Goal: Transaction & Acquisition: Purchase product/service

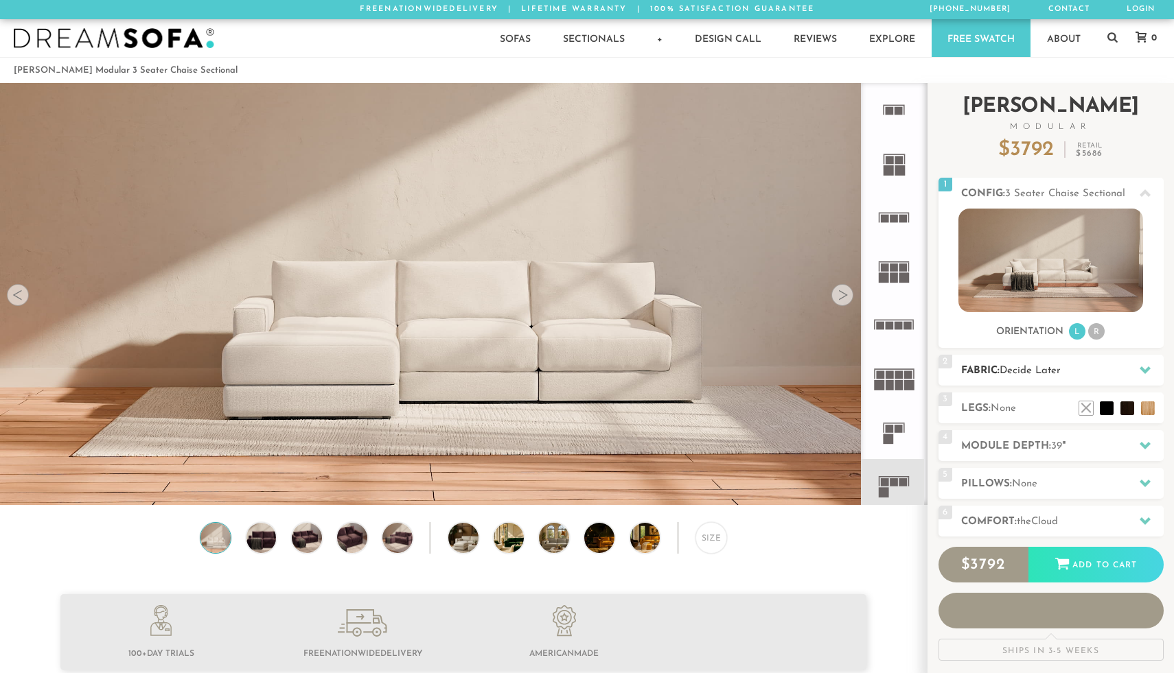
scroll to position [15632, 1174]
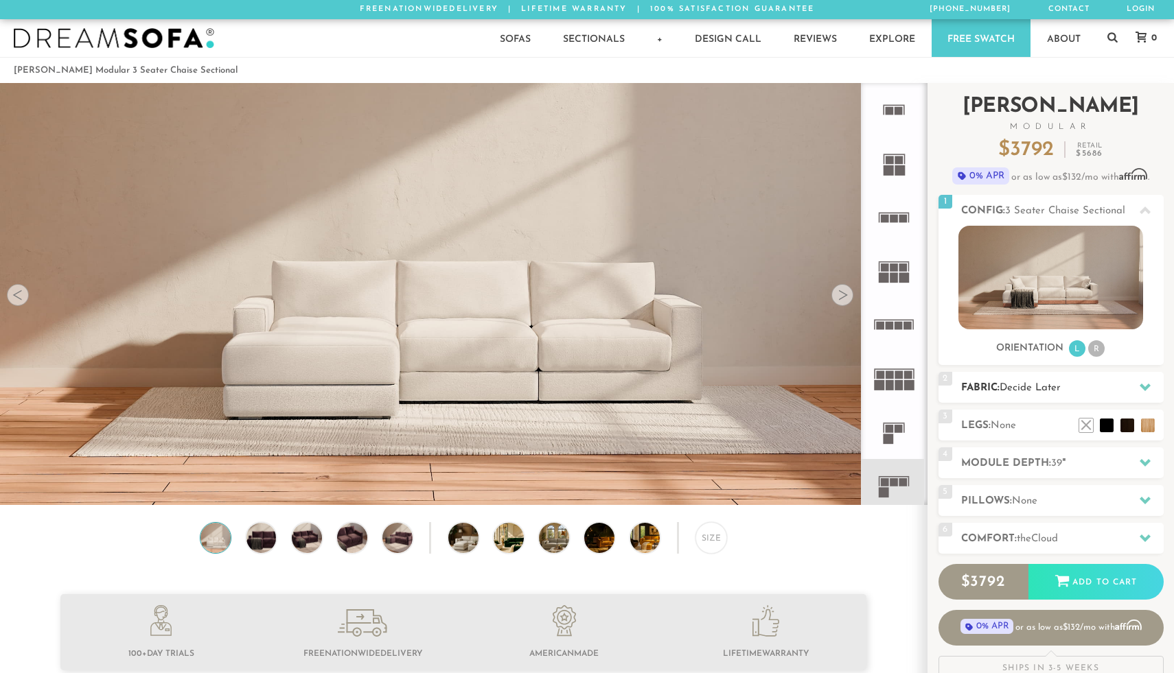
click at [1053, 387] on span "Decide Later" at bounding box center [1029, 388] width 61 height 10
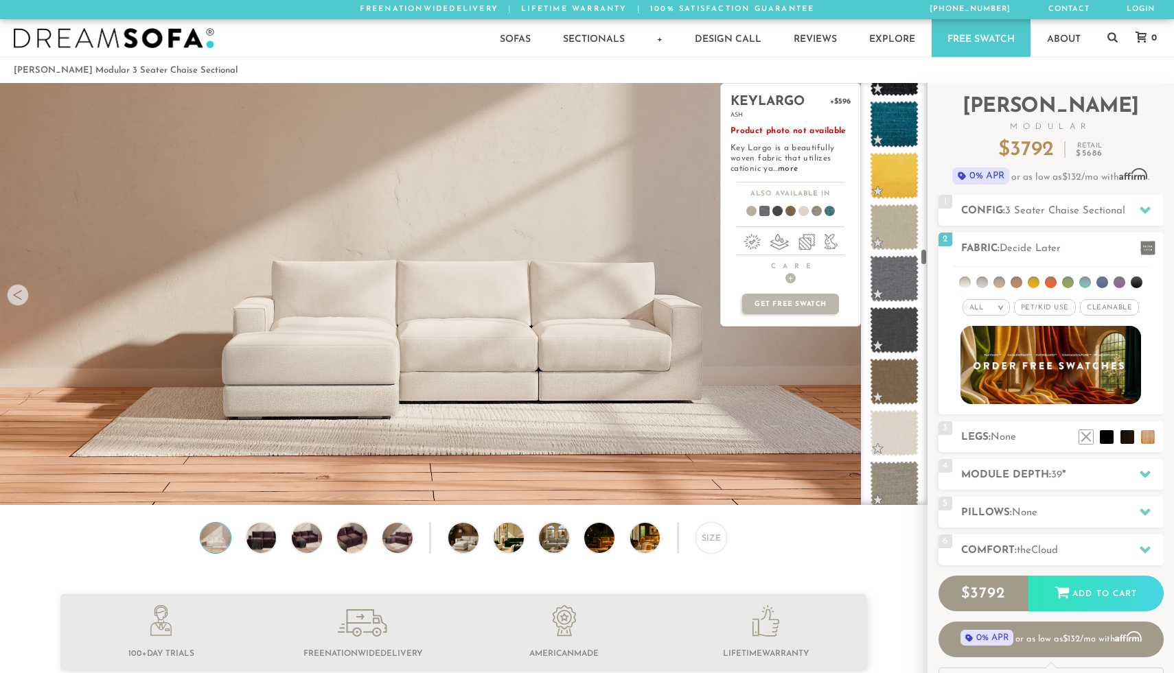
scroll to position [4474, 0]
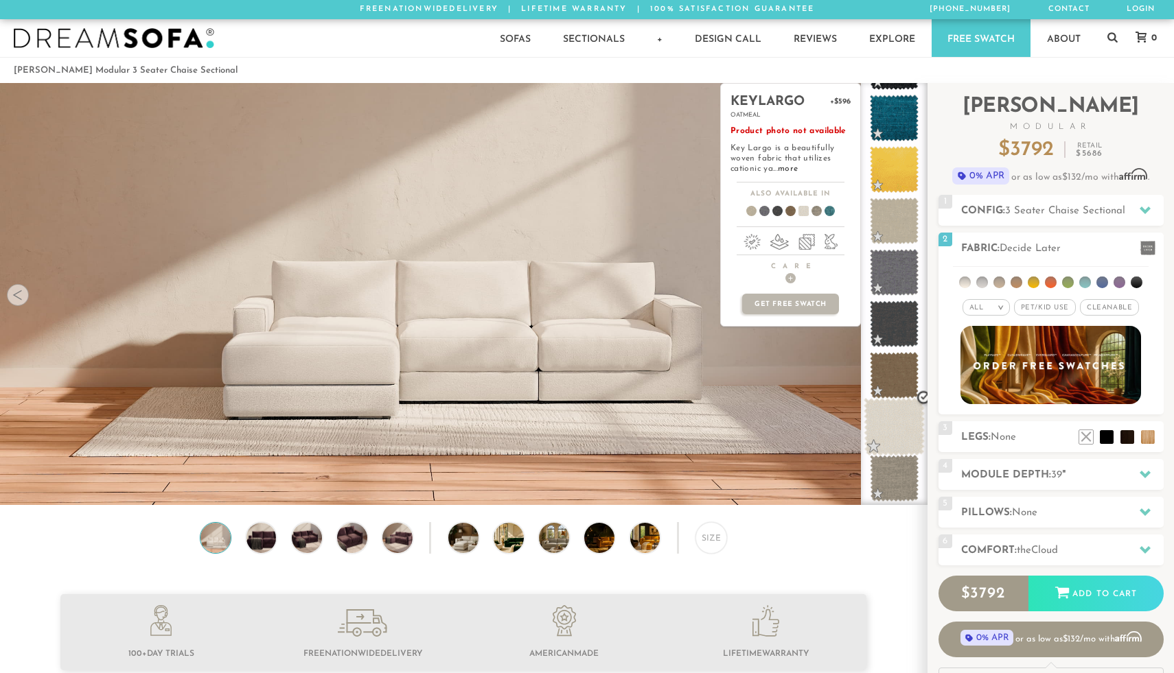
click at [890, 433] on span at bounding box center [894, 427] width 61 height 58
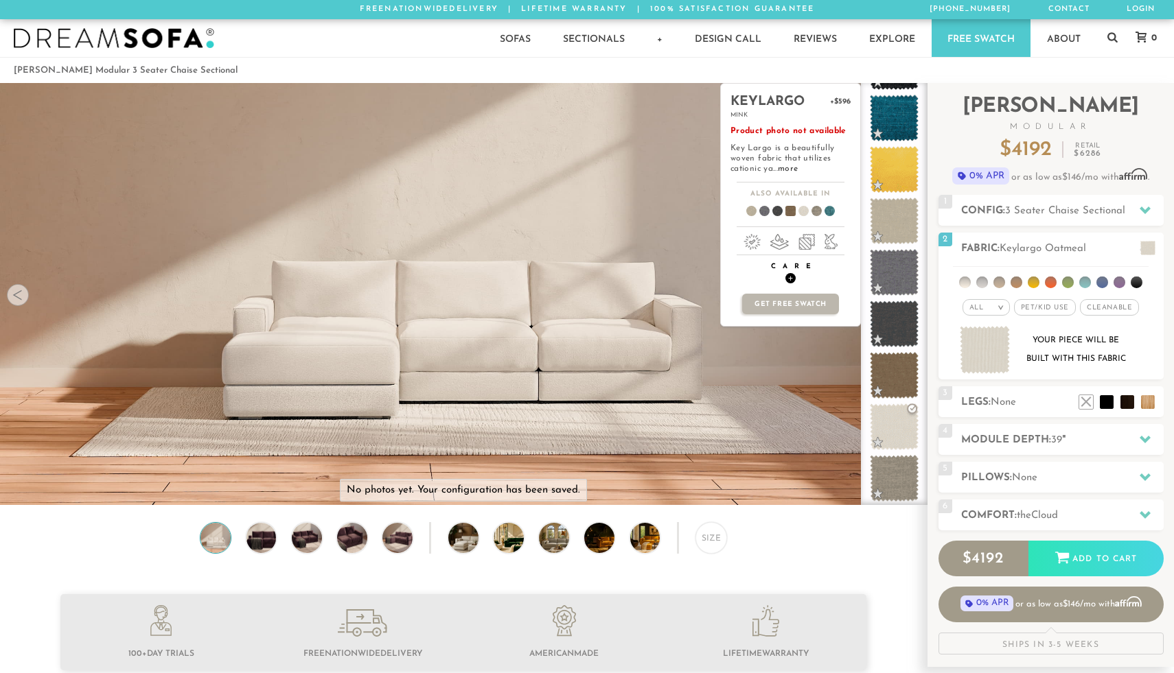
click at [790, 280] on span "+" at bounding box center [790, 278] width 10 height 10
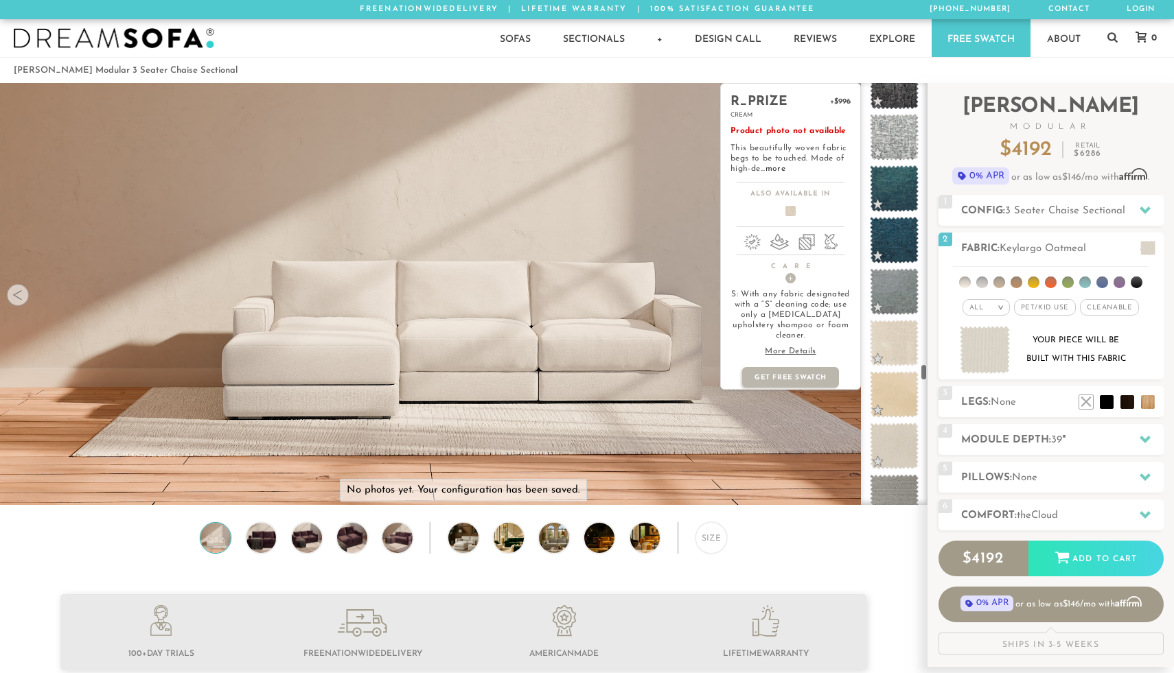
scroll to position [7545, 0]
click at [885, 338] on span at bounding box center [894, 343] width 61 height 58
click at [791, 280] on span "+" at bounding box center [790, 278] width 10 height 10
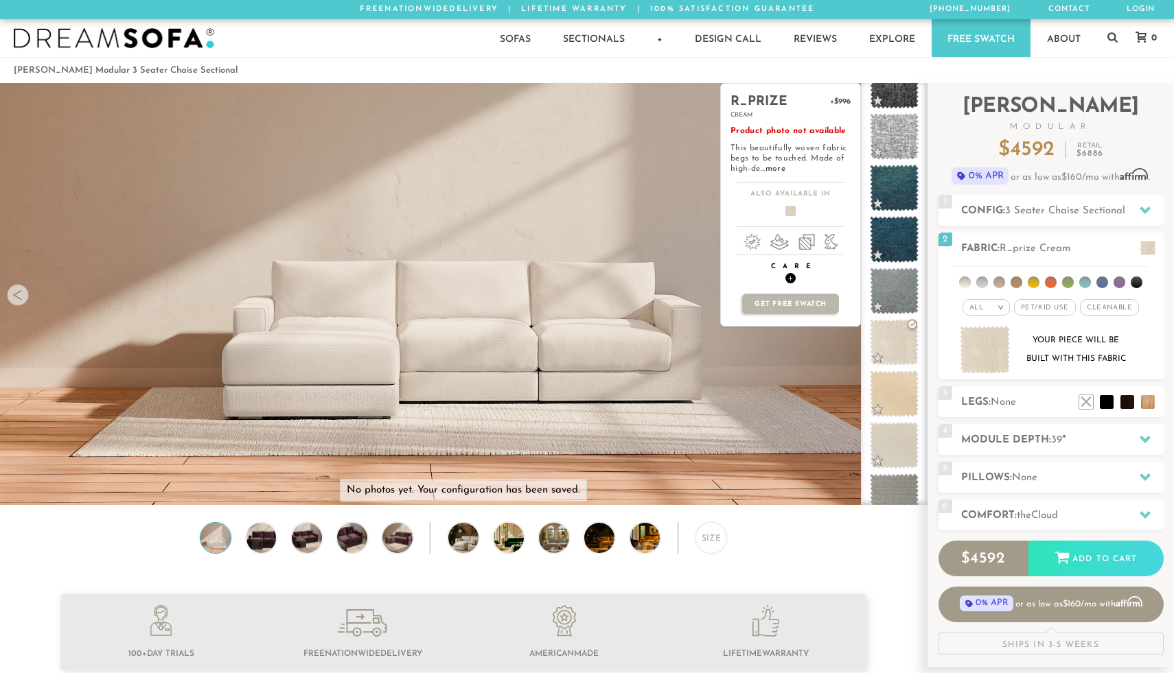
click at [791, 280] on span "+" at bounding box center [790, 278] width 10 height 10
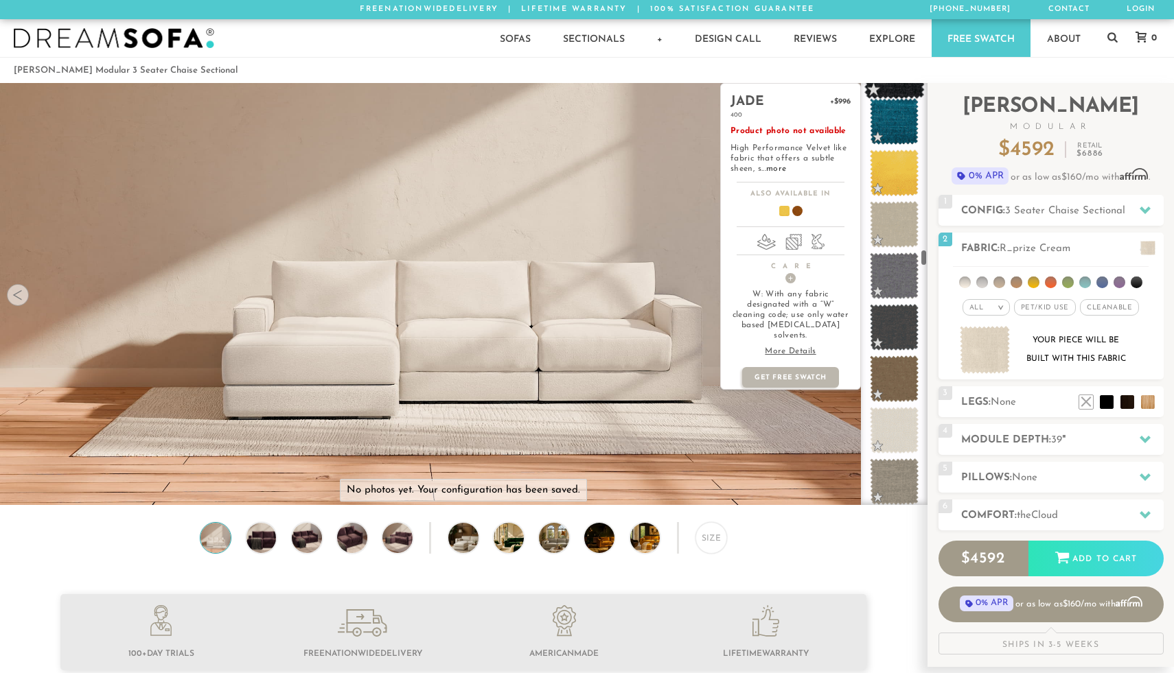
scroll to position [4487, 0]
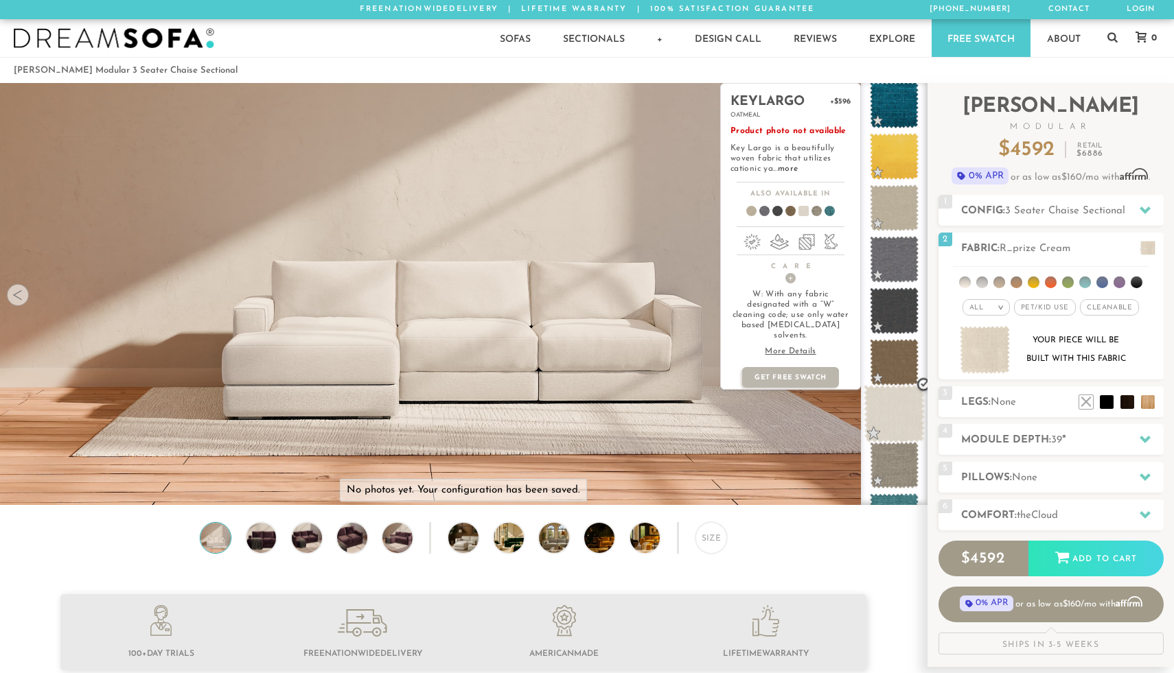
click at [885, 406] on span at bounding box center [894, 414] width 61 height 58
click at [787, 170] on link "more" at bounding box center [788, 169] width 20 height 8
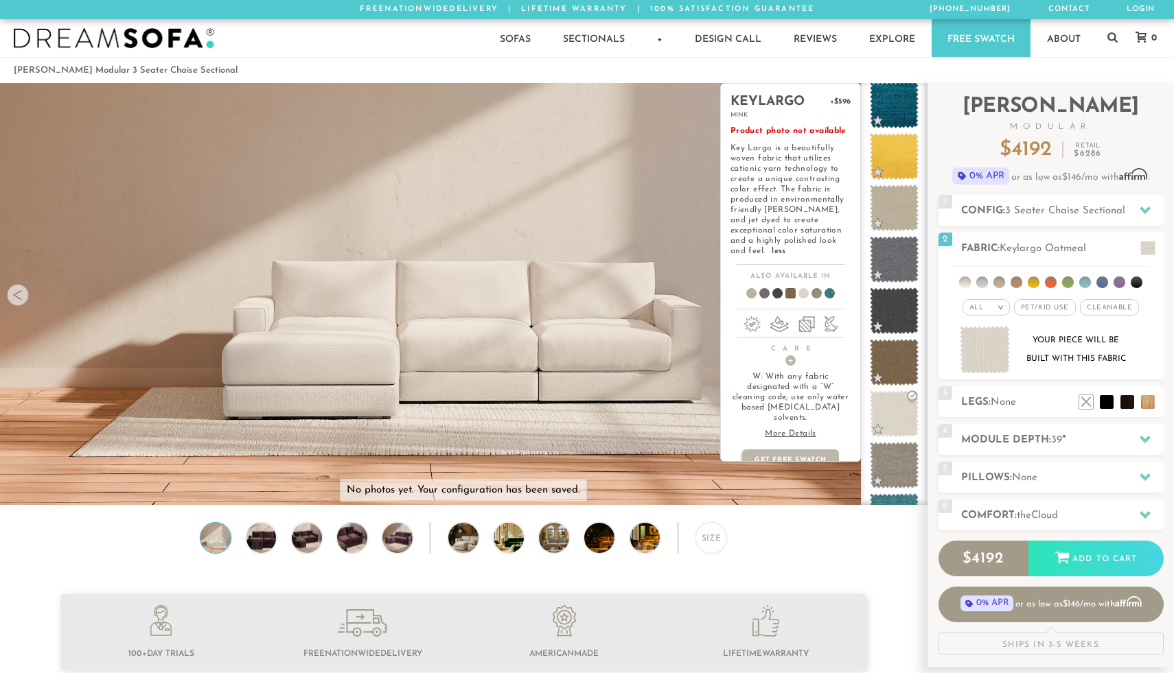
click at [794, 429] on p "More Details" at bounding box center [790, 434] width 120 height 10
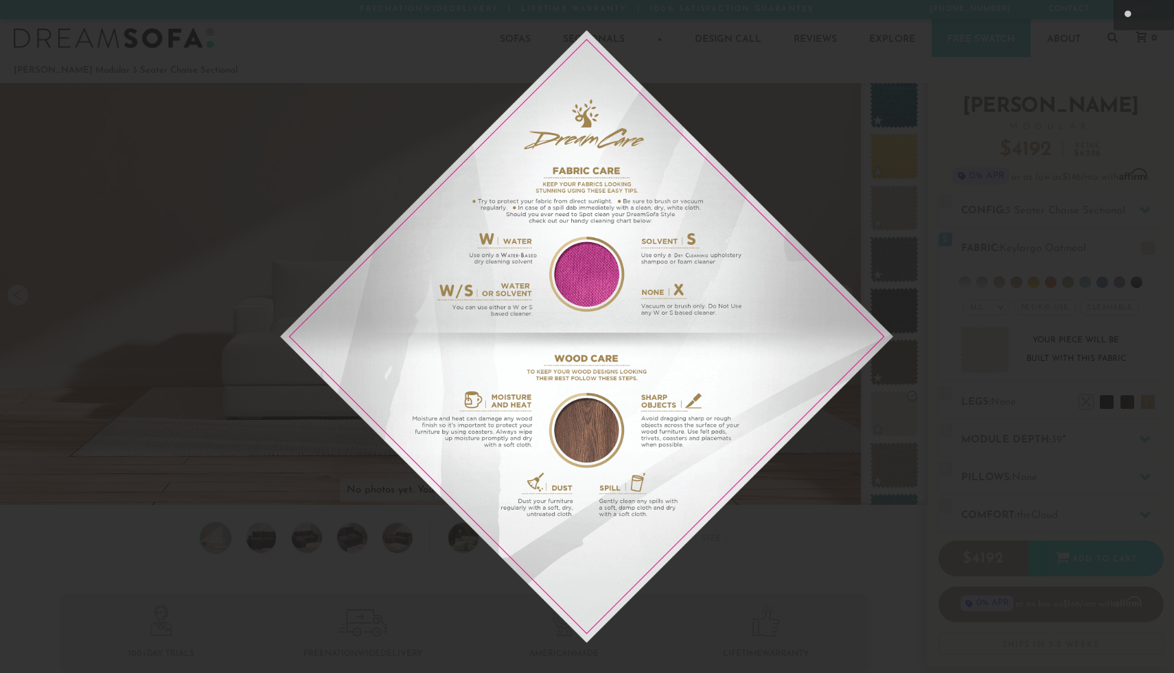
click at [802, 71] on img at bounding box center [586, 336] width 613 height 613
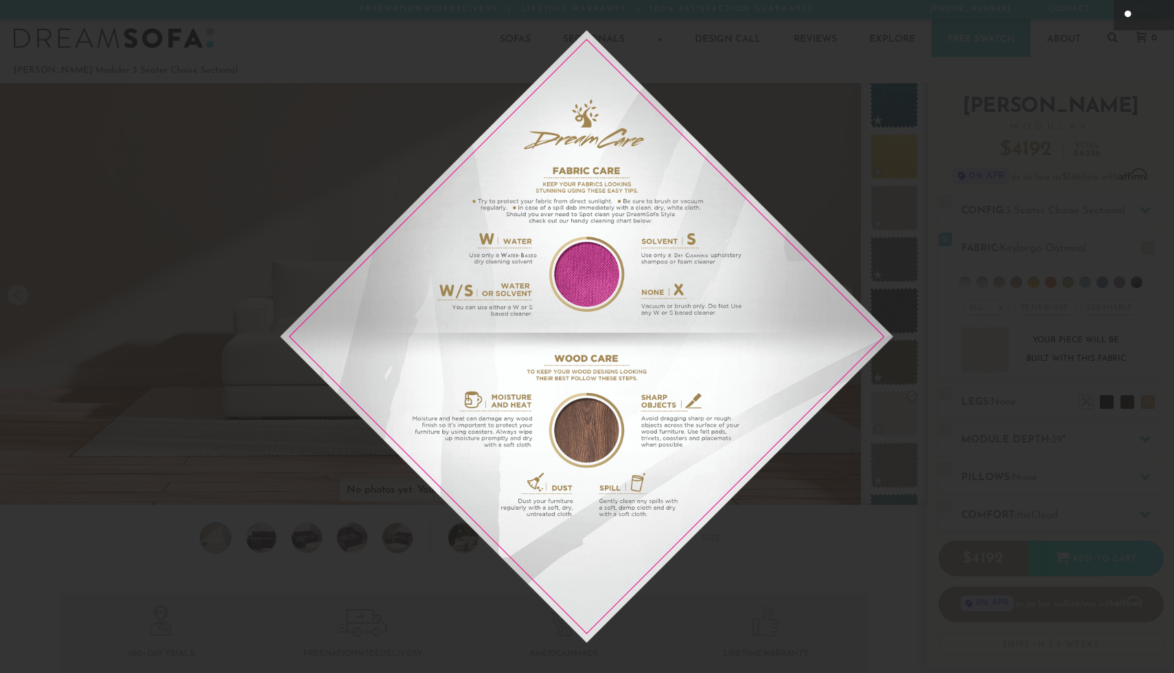
click at [1126, 12] on icon at bounding box center [1128, 14] width 9 height 8
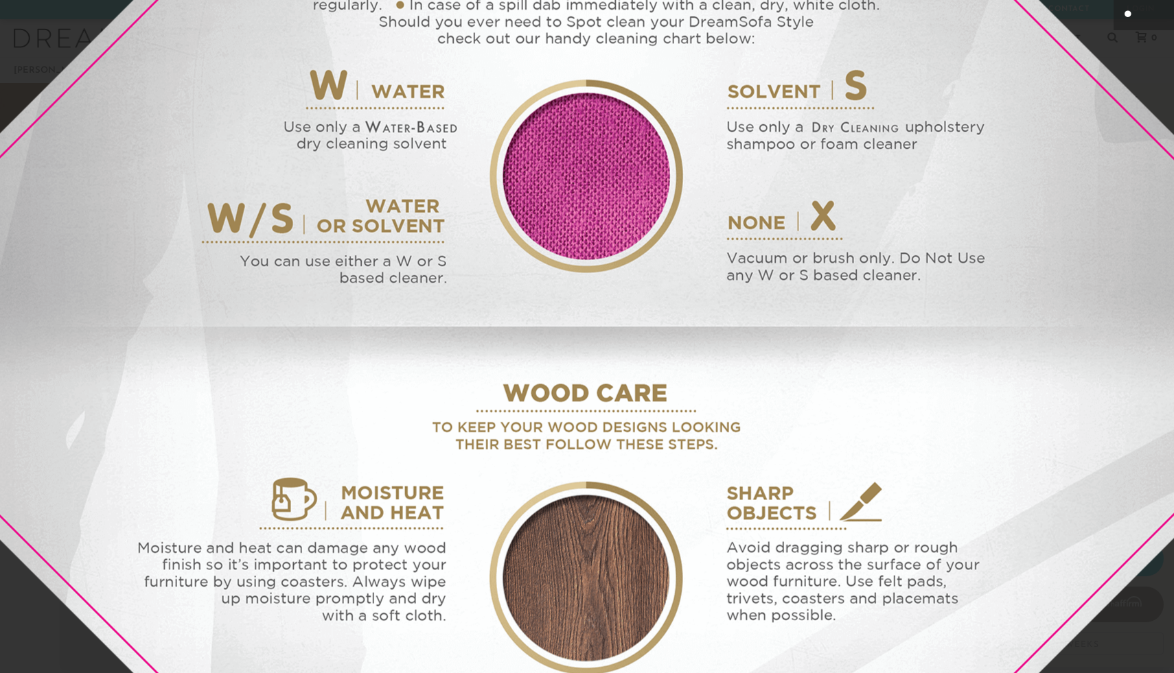
click at [1137, 104] on img at bounding box center [586, 337] width 1579 height 1579
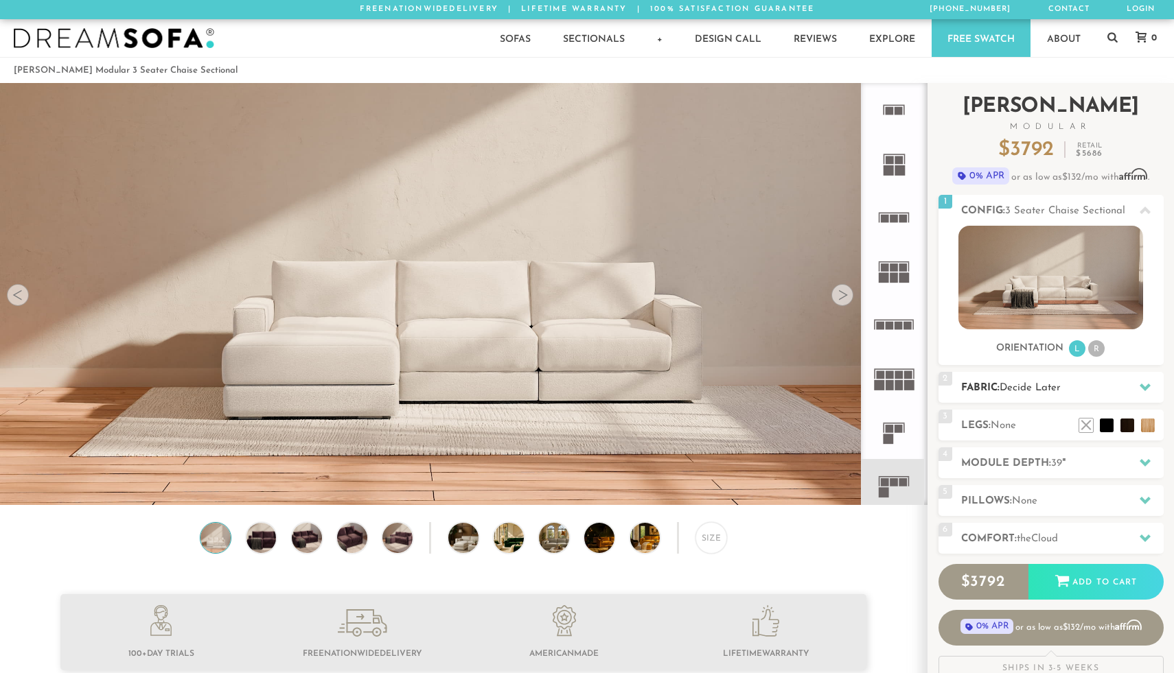
click at [1000, 384] on h2 "Fabric: Decide Later" at bounding box center [1062, 388] width 202 height 16
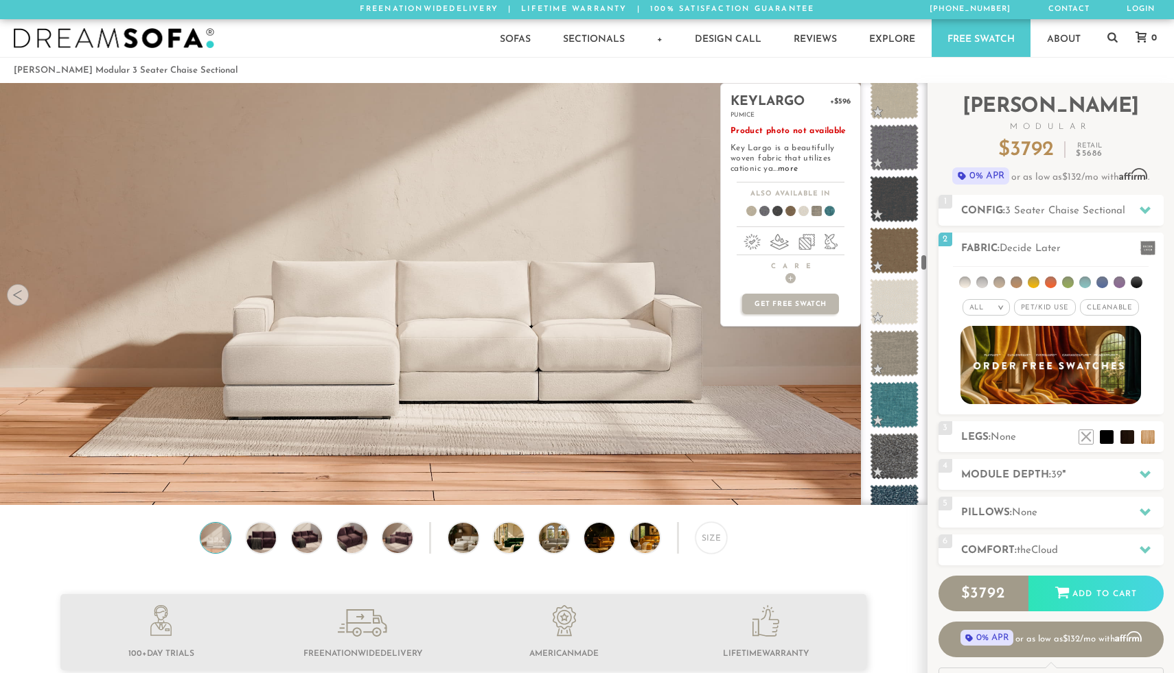
scroll to position [4593, 0]
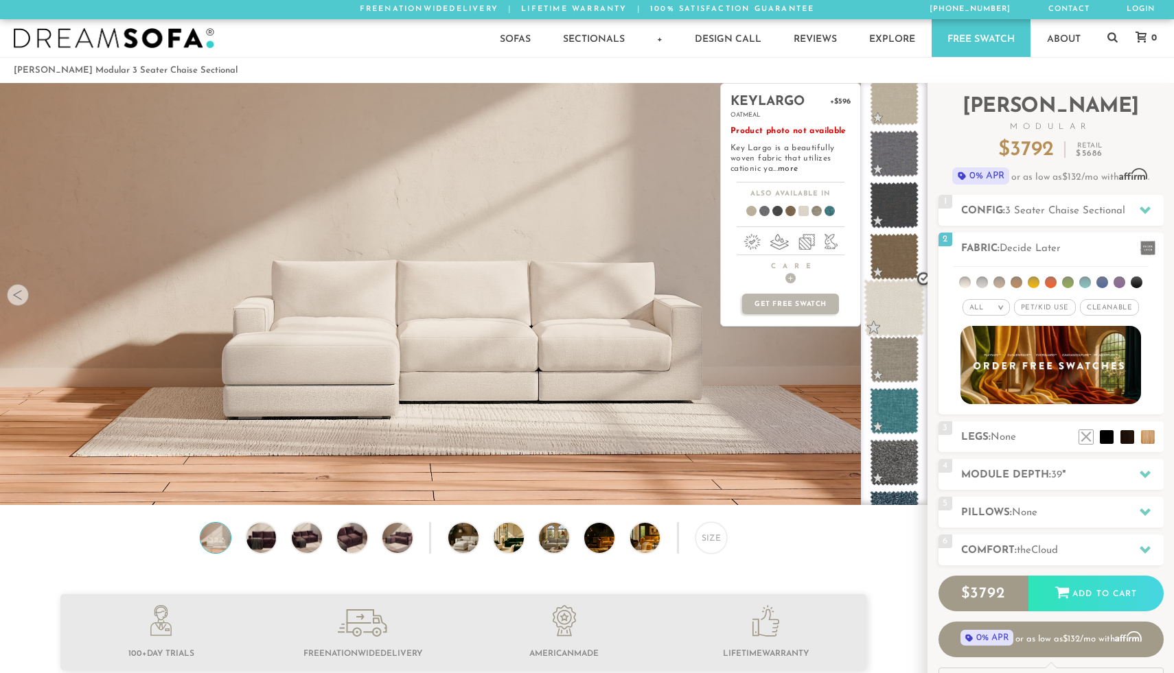
click at [894, 314] on span at bounding box center [894, 308] width 61 height 58
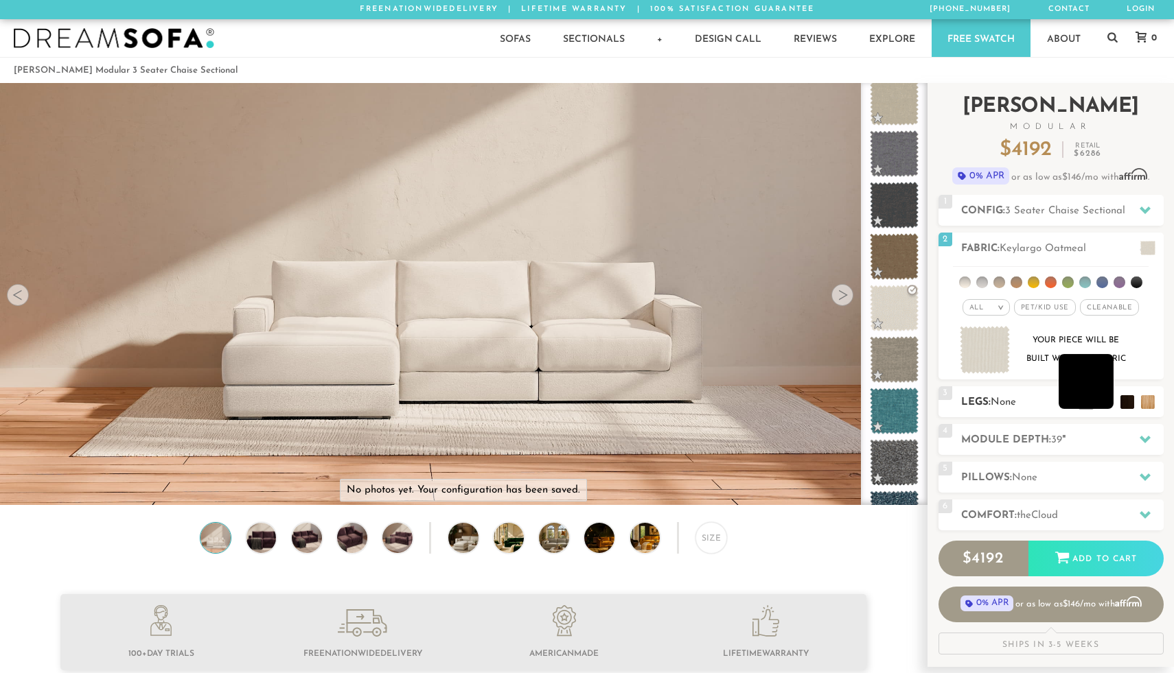
click at [1109, 394] on li at bounding box center [1085, 381] width 55 height 55
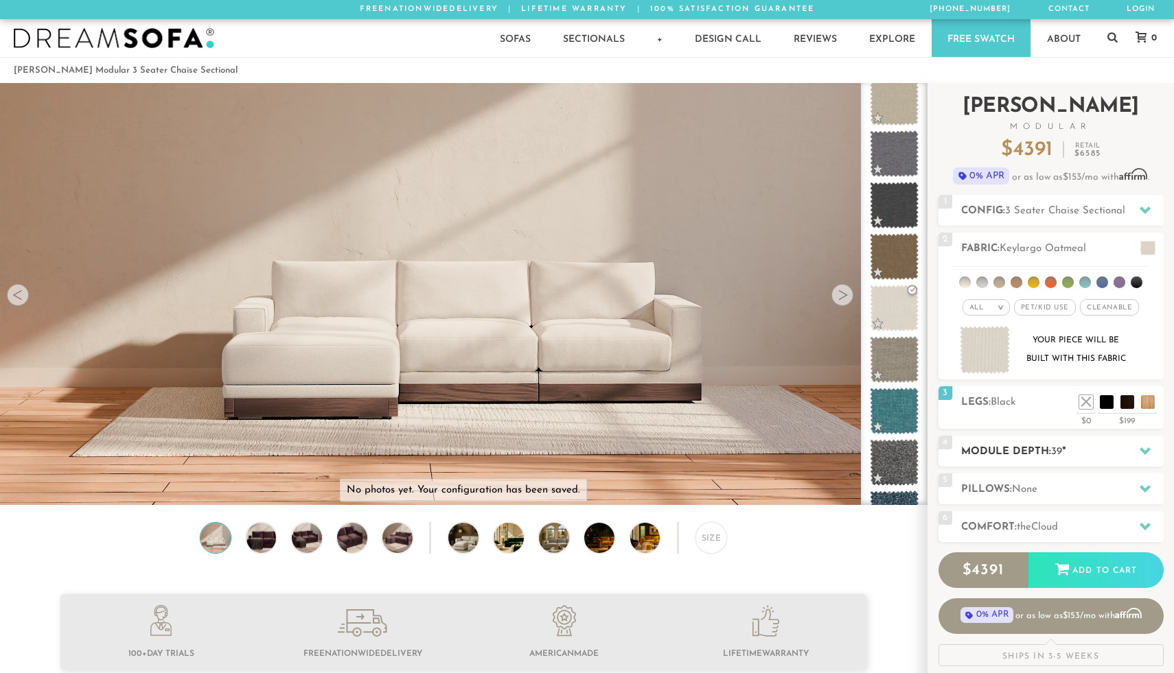
click at [1087, 452] on h2 "Module Depth: 39 "" at bounding box center [1062, 452] width 202 height 16
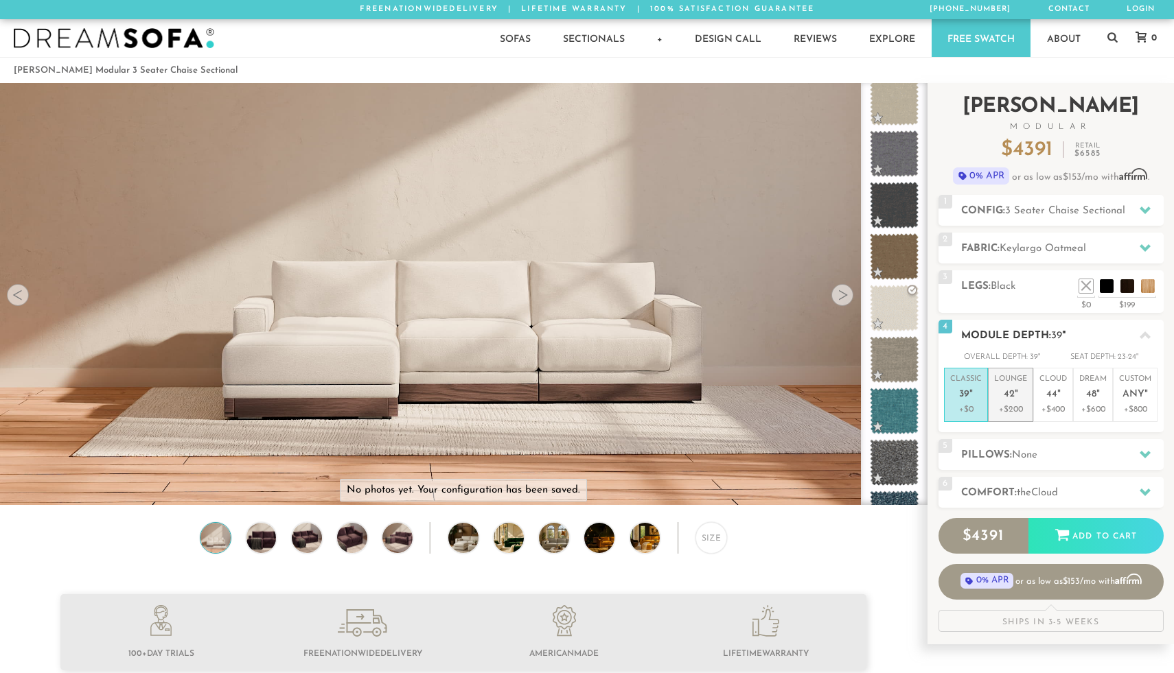
click at [1010, 407] on p "+$200" at bounding box center [1010, 410] width 33 height 12
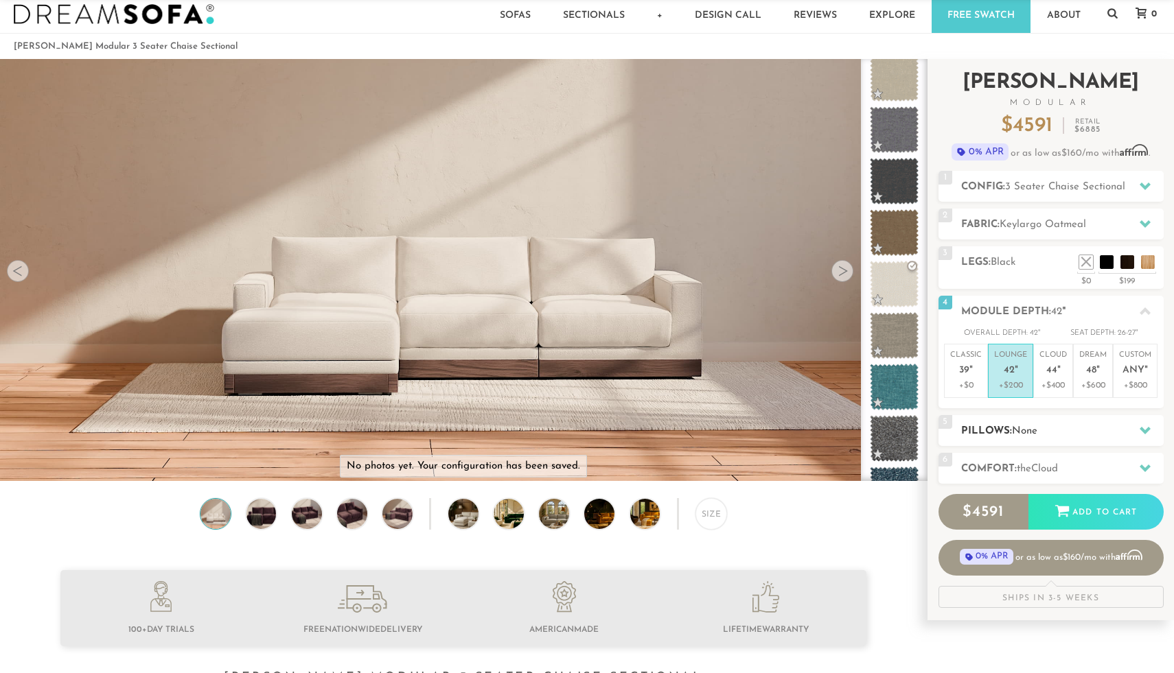
scroll to position [28, 0]
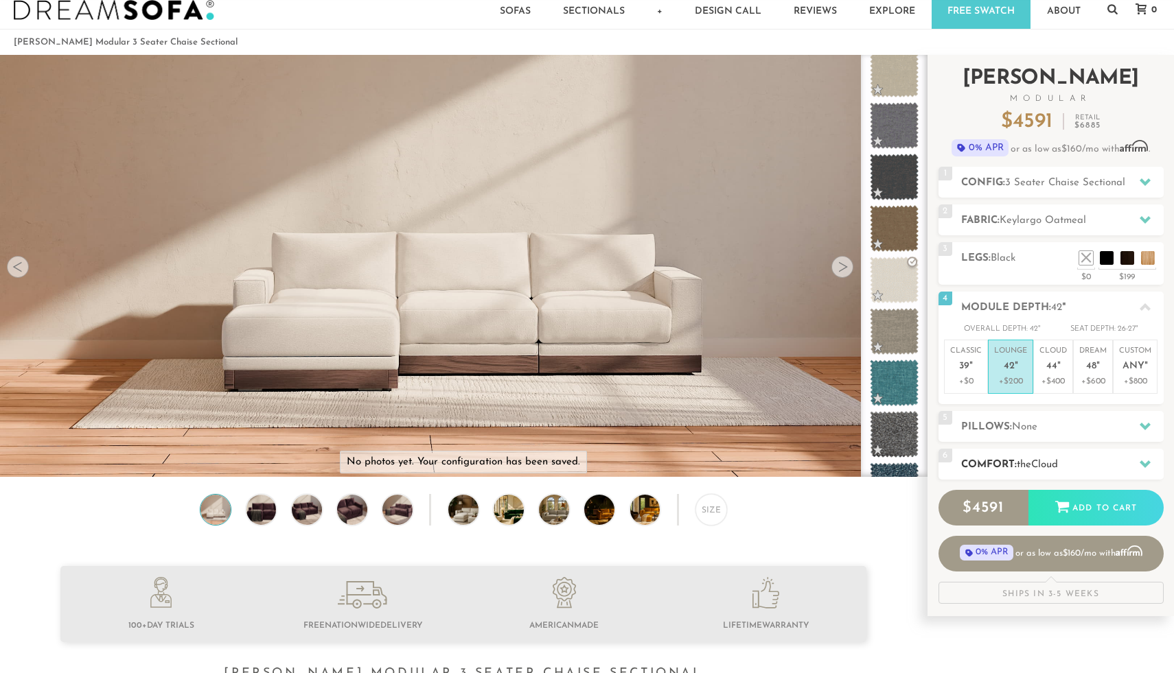
click at [1014, 462] on h2 "Comfort: the Cloud" at bounding box center [1062, 465] width 202 height 16
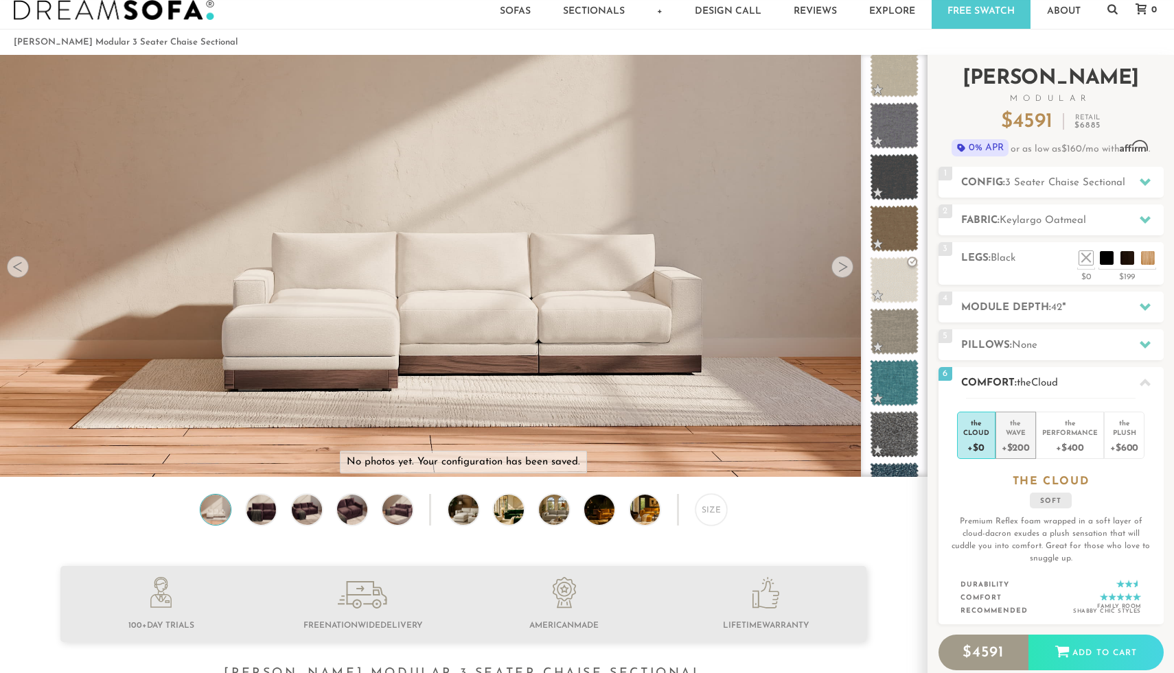
click at [1018, 441] on div "+$200" at bounding box center [1015, 447] width 28 height 20
click at [1126, 255] on li at bounding box center [1106, 237] width 55 height 55
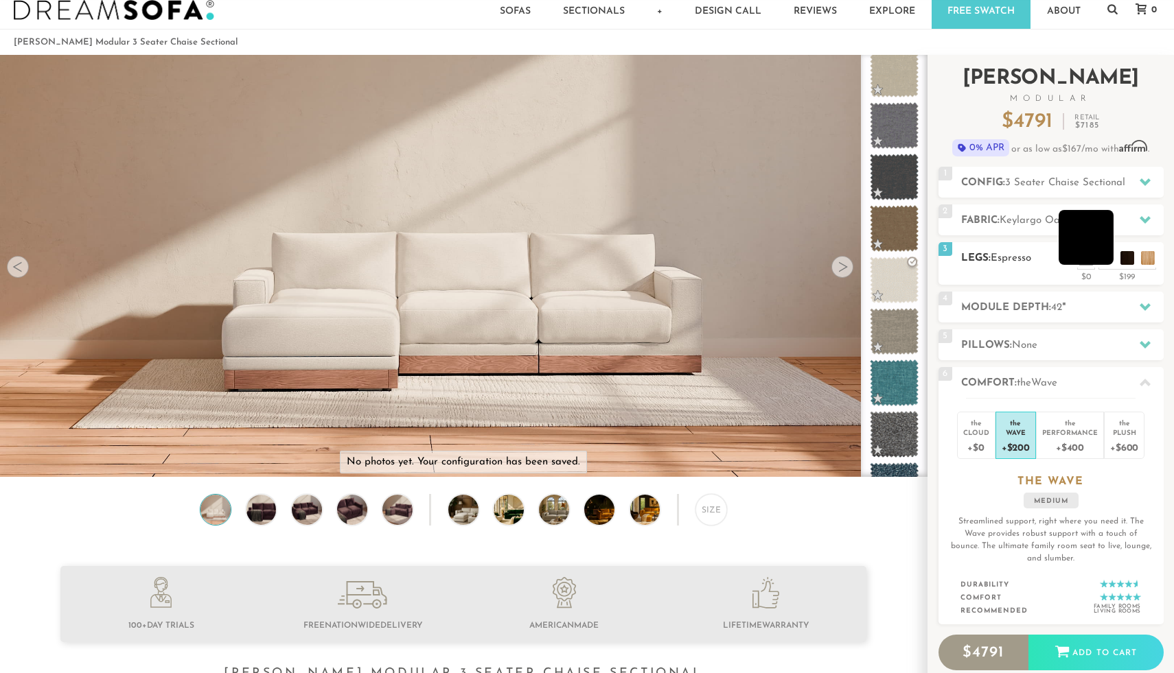
click at [1104, 258] on li at bounding box center [1085, 237] width 55 height 55
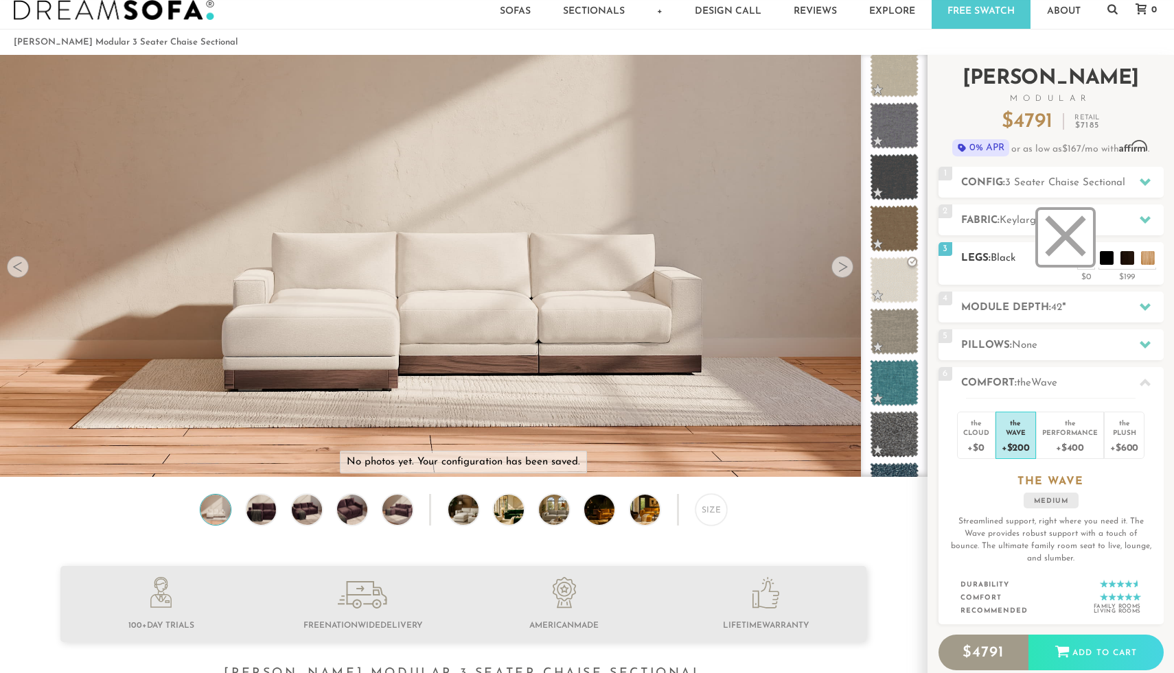
click at [1085, 259] on li at bounding box center [1065, 237] width 55 height 55
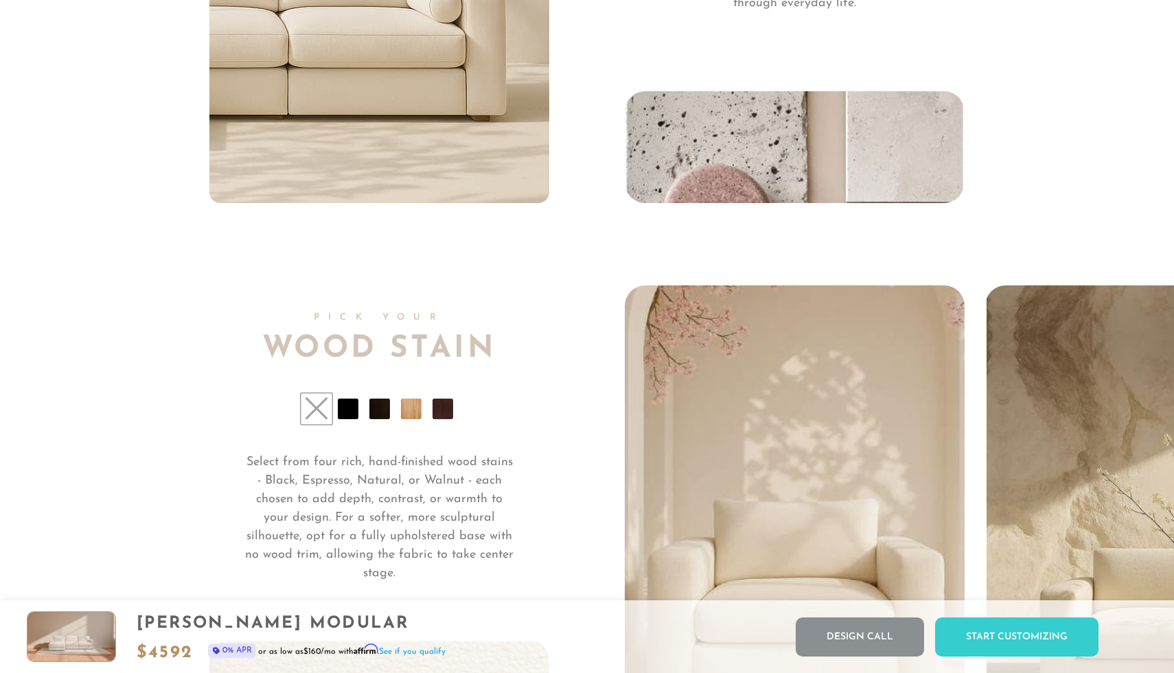
scroll to position [10215, 0]
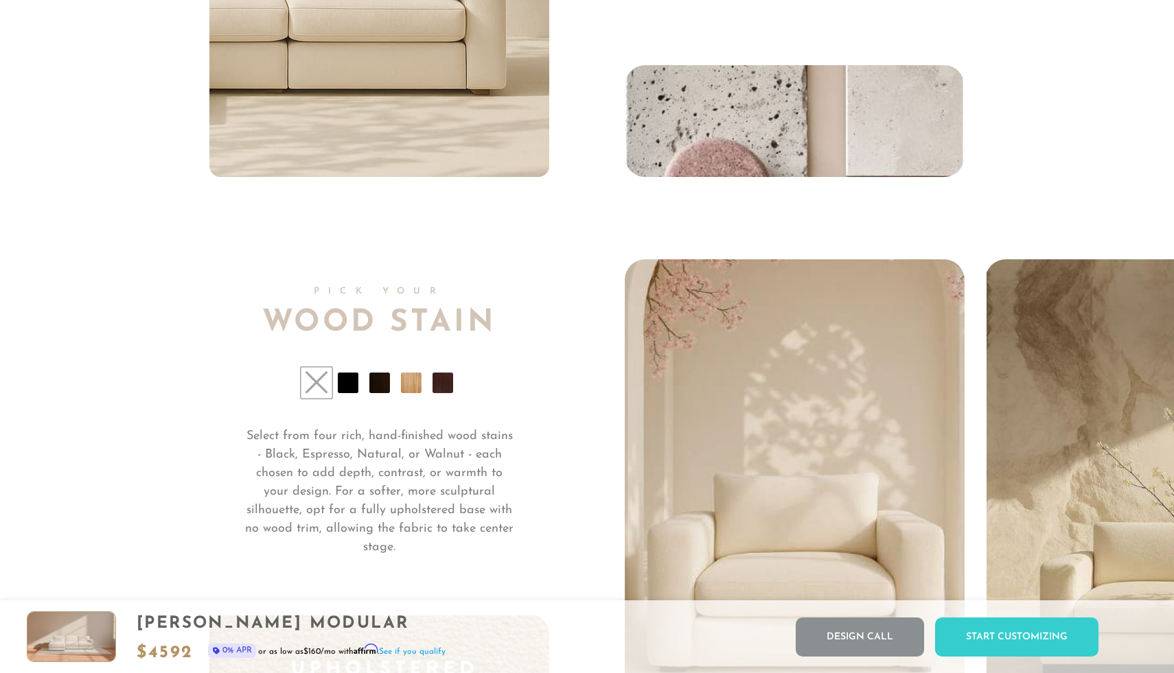
click at [350, 383] on li at bounding box center [348, 383] width 21 height 21
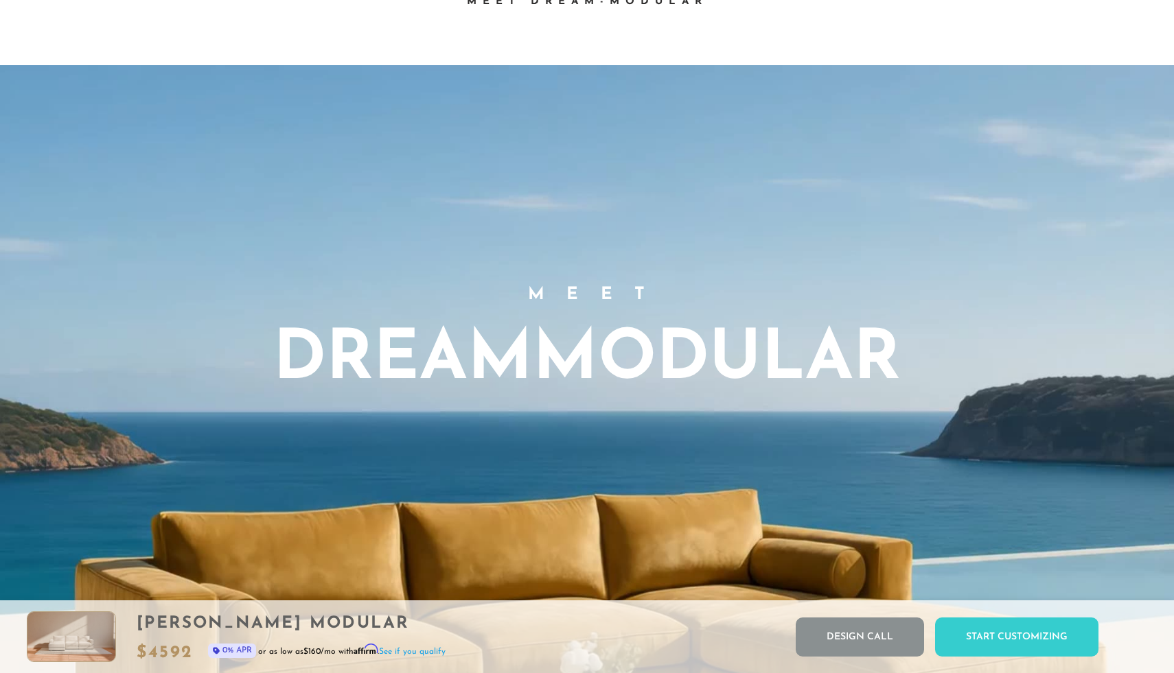
scroll to position [0, 0]
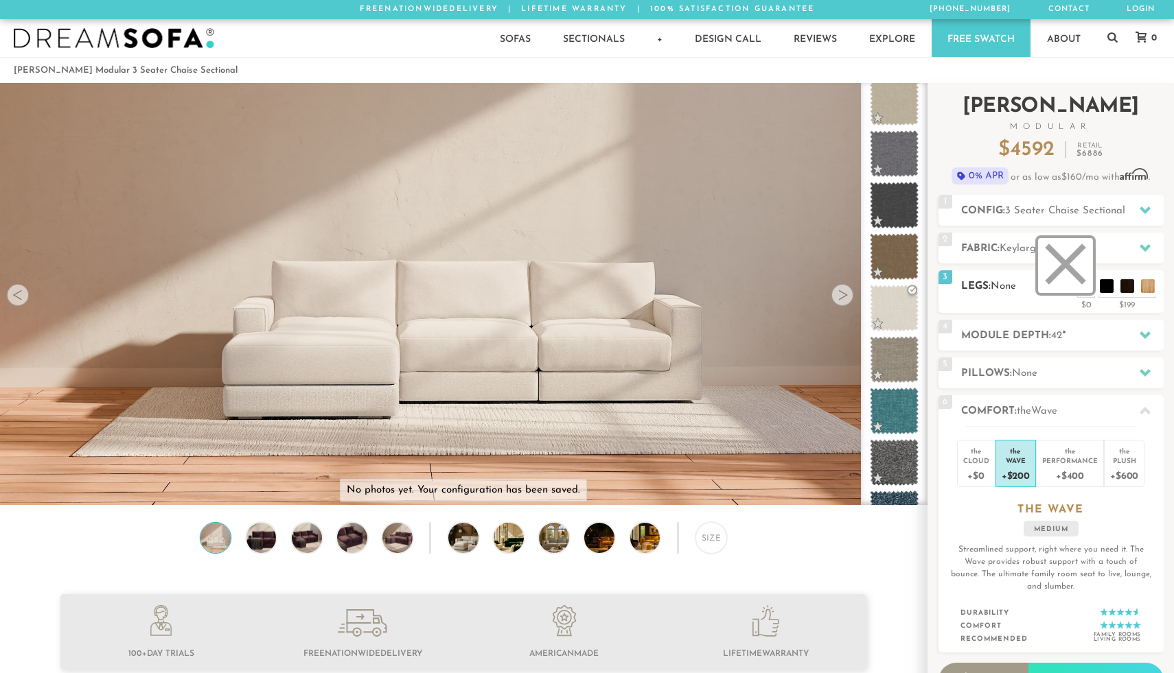
click at [1073, 279] on li at bounding box center [1065, 265] width 55 height 55
click at [1074, 338] on h2 "Module Depth: 42 "" at bounding box center [1062, 336] width 202 height 16
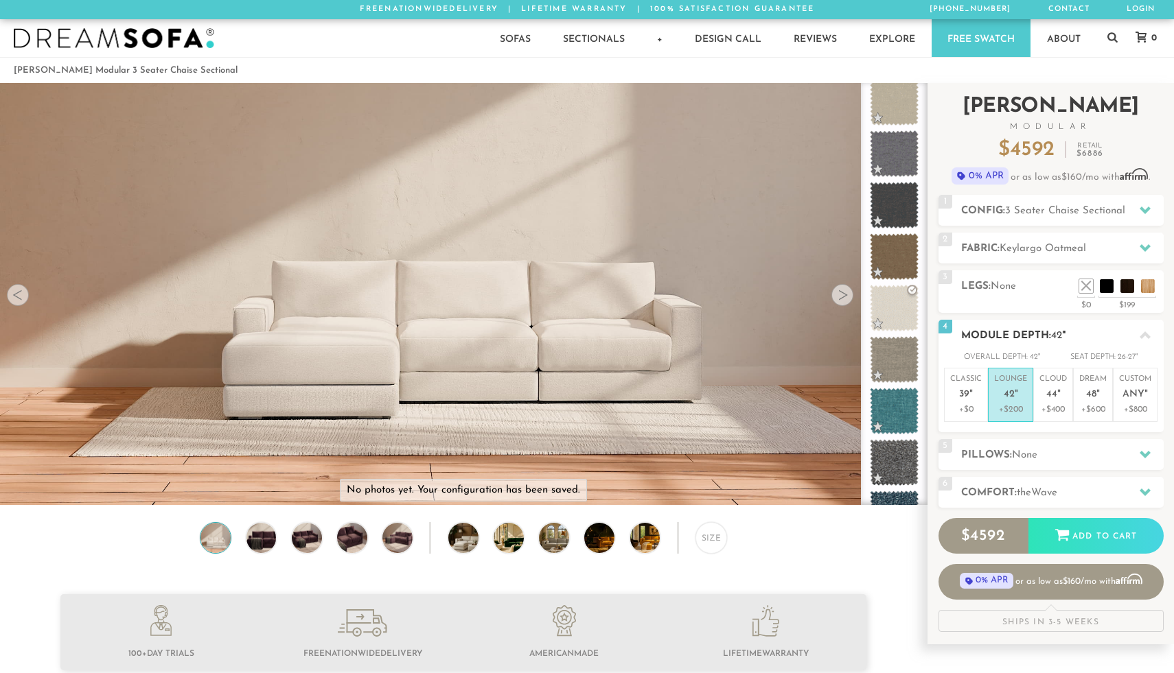
click at [1019, 393] on p "Lounge 42 "" at bounding box center [1010, 389] width 33 height 30
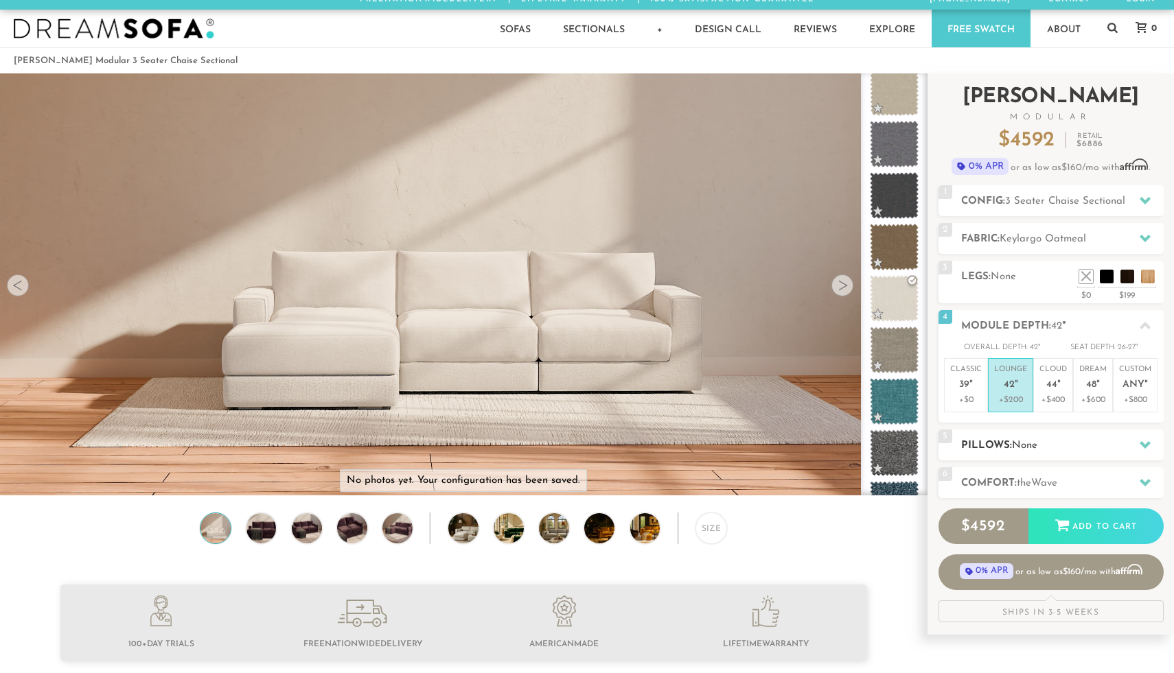
scroll to position [11, 0]
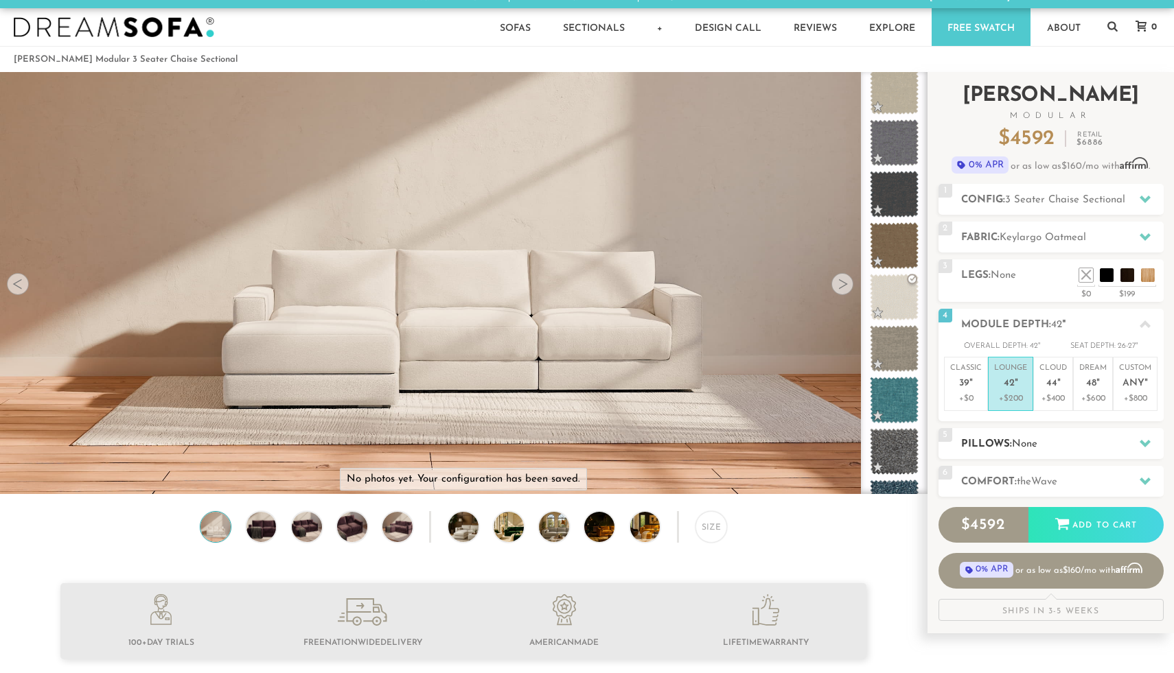
click at [1015, 439] on span "None" at bounding box center [1024, 444] width 25 height 10
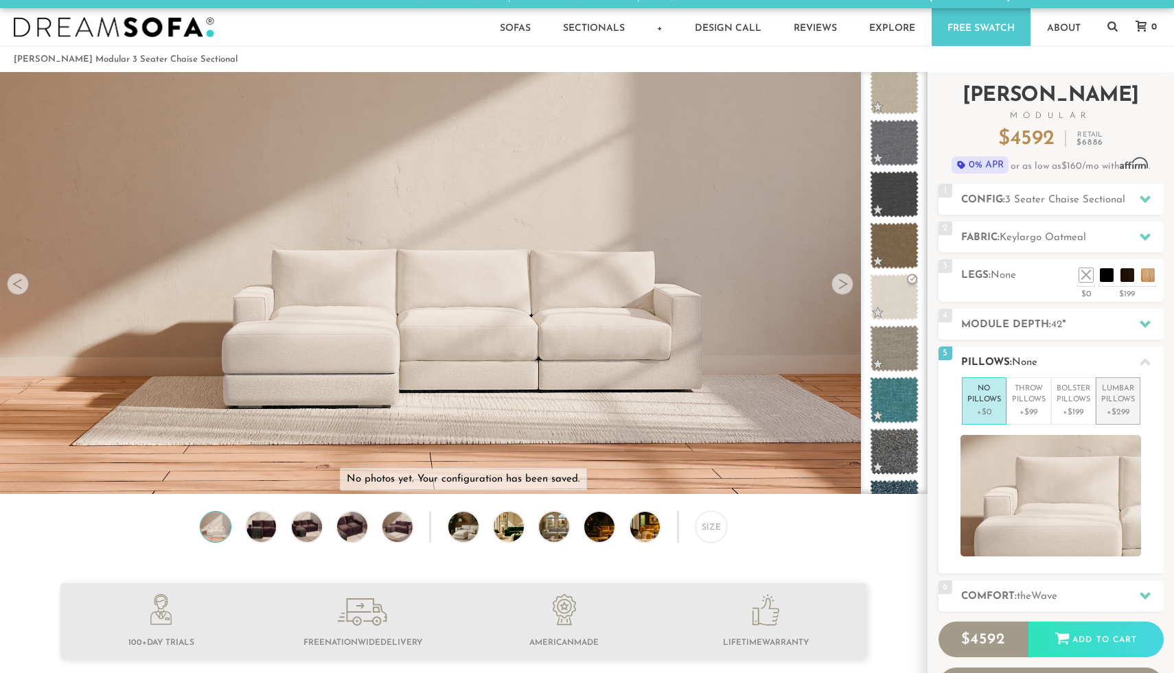
click at [1122, 401] on p "Lumbar Pillows" at bounding box center [1118, 395] width 34 height 23
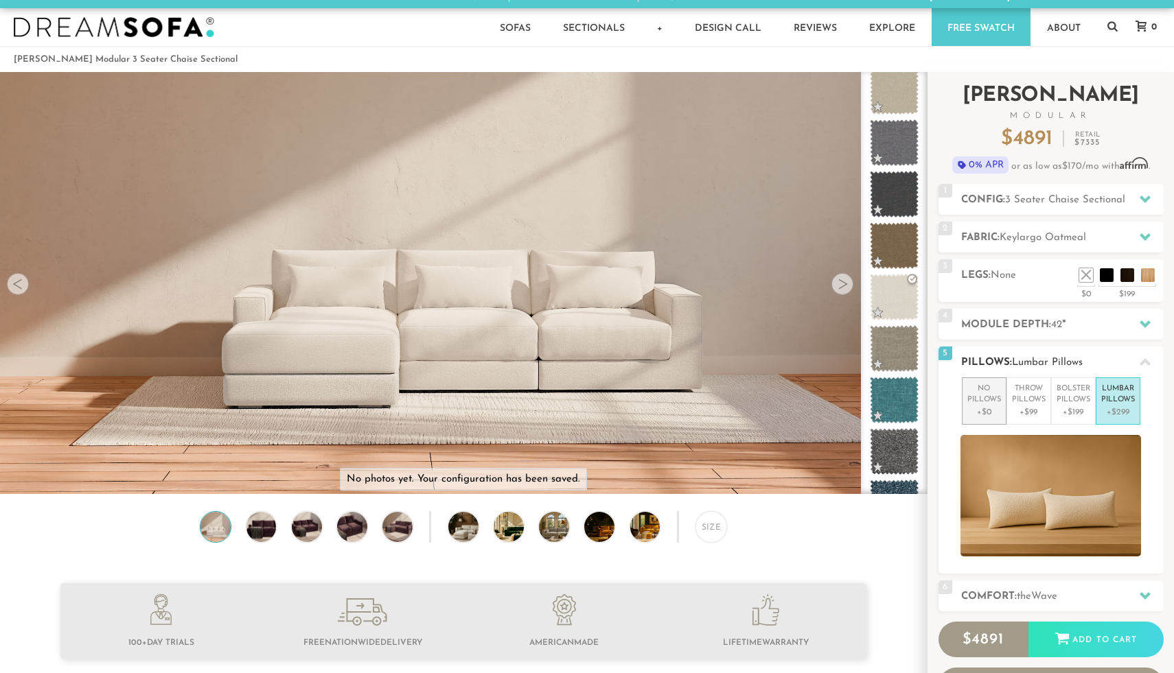
click at [988, 395] on p "No Pillows" at bounding box center [984, 395] width 34 height 23
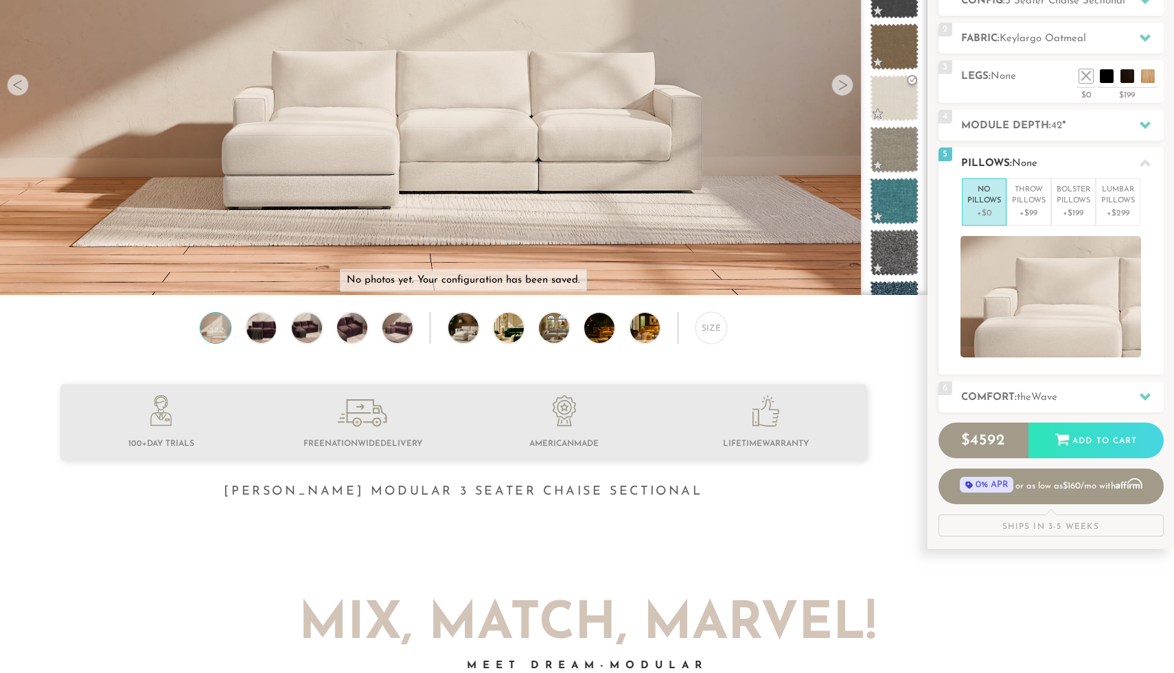
scroll to position [213, 0]
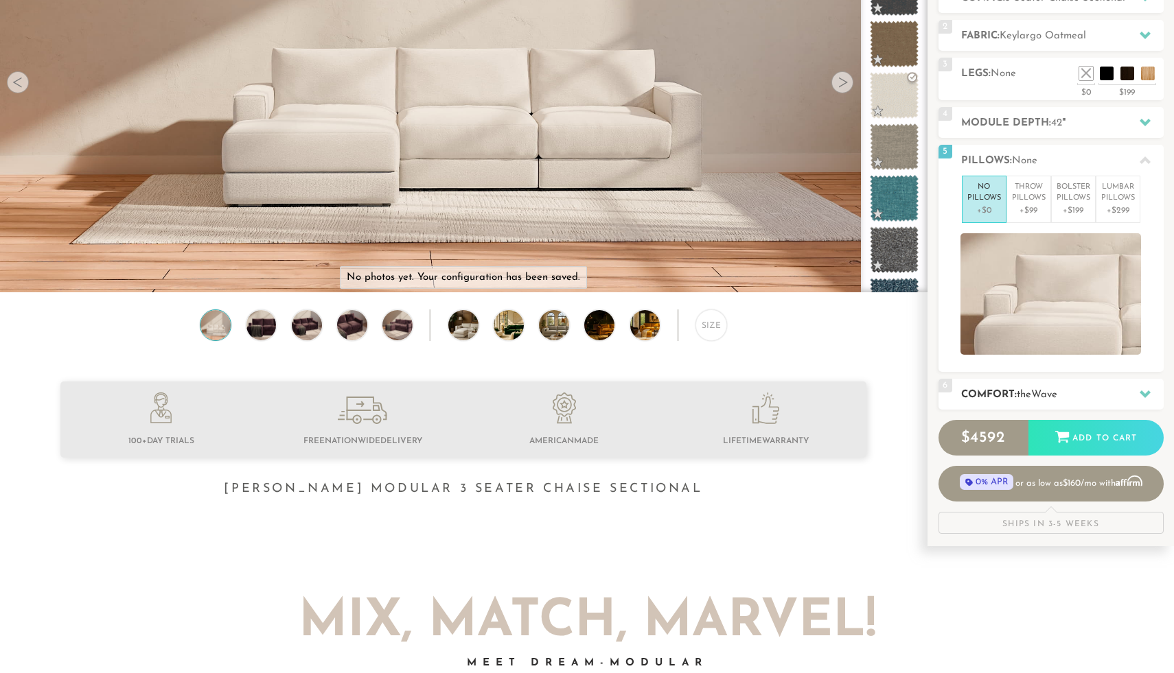
click at [1008, 391] on h2 "Comfort: the Wave" at bounding box center [1062, 395] width 202 height 16
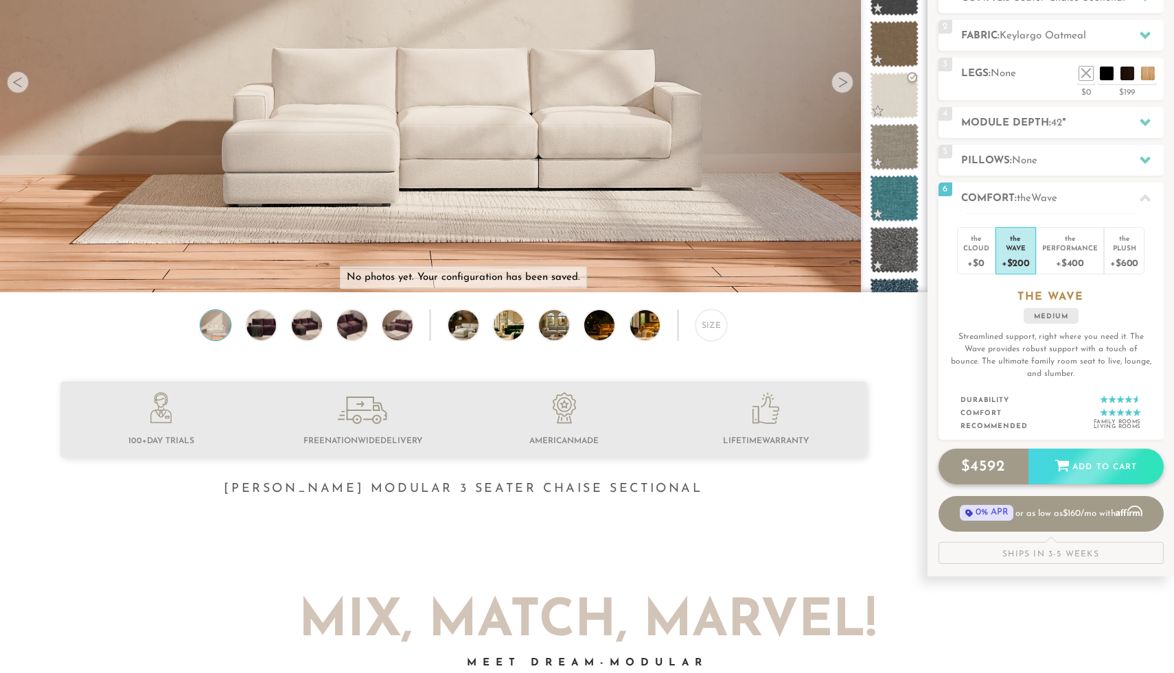
click at [1089, 457] on div "Add to Cart" at bounding box center [1095, 467] width 135 height 37
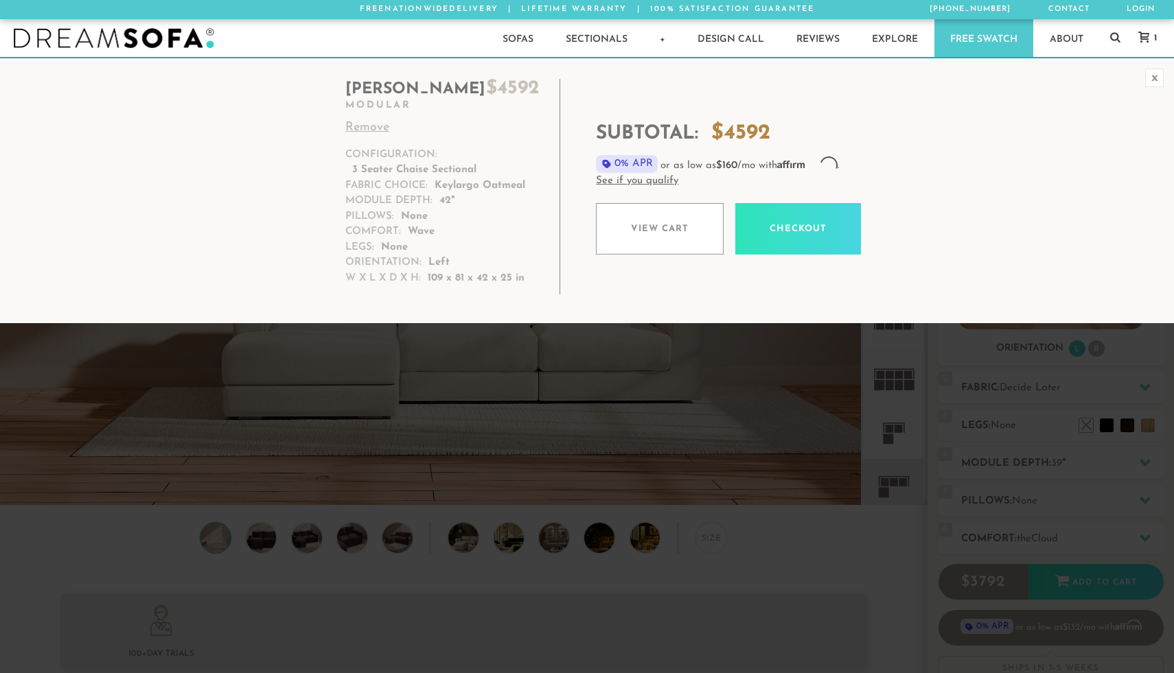
scroll to position [15632, 1174]
click at [1146, 38] on icon at bounding box center [1143, 37] width 11 height 11
click at [0, 673] on div at bounding box center [0, 673] width 0 height 0
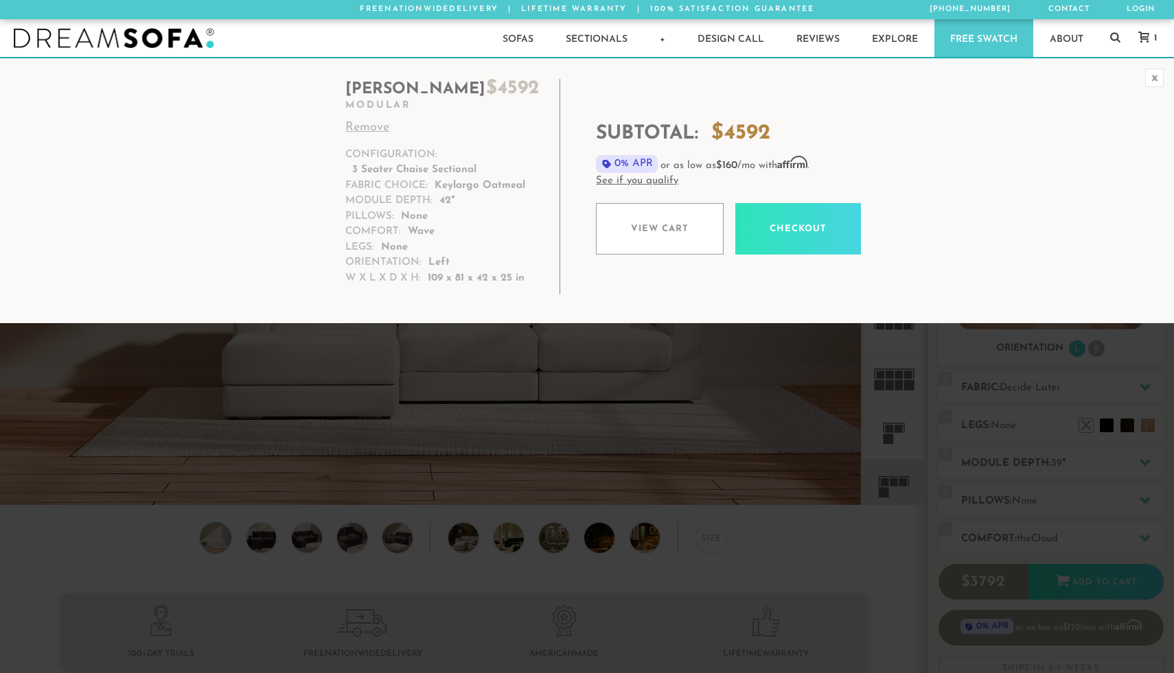
click at [0, 673] on div at bounding box center [0, 673] width 0 height 0
click at [699, 238] on link "View cart" at bounding box center [660, 228] width 128 height 51
